Goal: Task Accomplishment & Management: Manage account settings

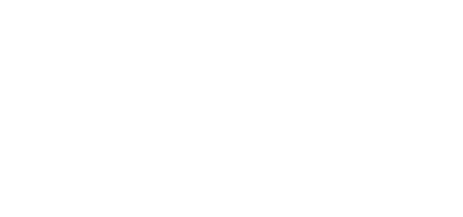
select select "*"
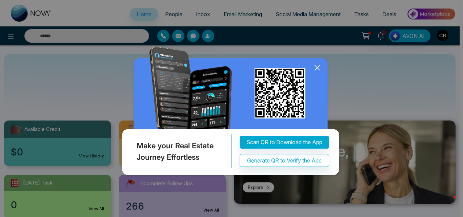
click at [317, 69] on icon at bounding box center [317, 68] width 10 height 10
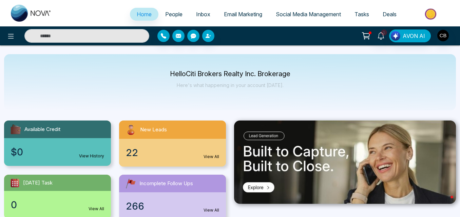
click at [167, 14] on span "People" at bounding box center [173, 14] width 17 height 7
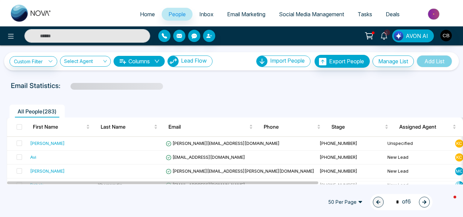
click at [199, 64] on span "Lead Flow" at bounding box center [194, 60] width 26 height 7
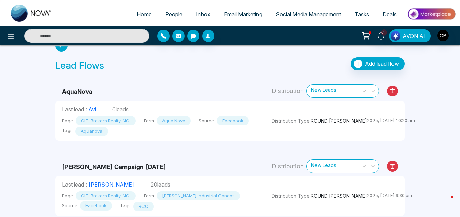
scroll to position [16, 0]
click at [443, 33] on img "button" at bounding box center [443, 36] width 12 height 12
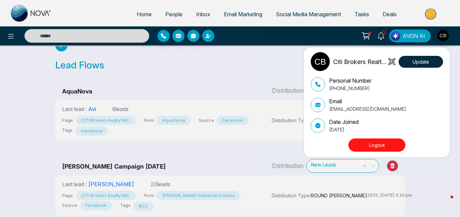
click at [360, 147] on button "Logout" at bounding box center [376, 145] width 57 height 13
